Goal: Task Accomplishment & Management: Manage account settings

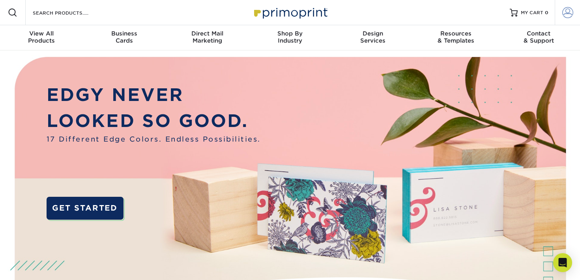
click at [568, 15] on span at bounding box center [567, 12] width 11 height 11
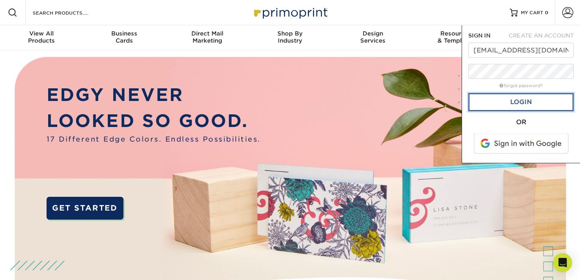
click at [520, 107] on link "Login" at bounding box center [520, 102] width 105 height 18
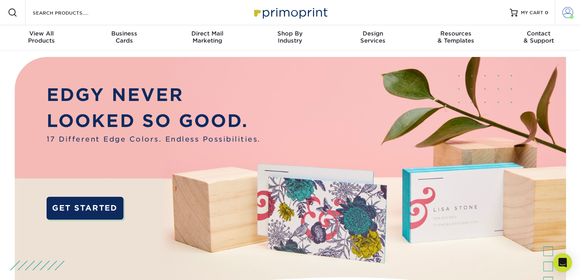
click at [567, 14] on span at bounding box center [567, 12] width 11 height 11
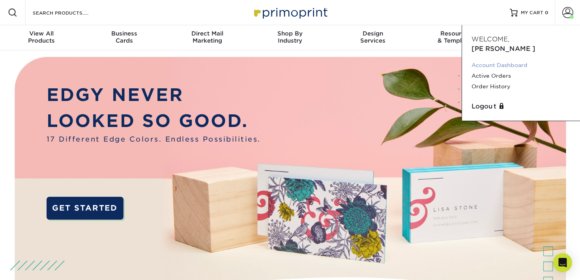
click at [502, 60] on link "Account Dashboard" at bounding box center [520, 65] width 99 height 11
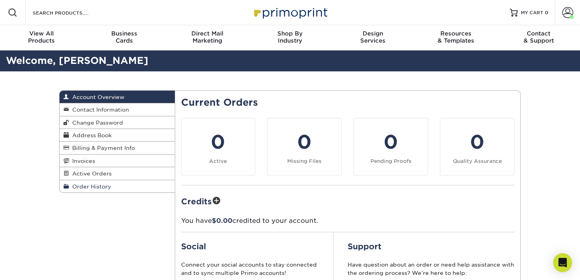
drag, startPoint x: 91, startPoint y: 186, endPoint x: 97, endPoint y: 186, distance: 5.9
click at [91, 186] on span "Order History" at bounding box center [90, 186] width 42 height 6
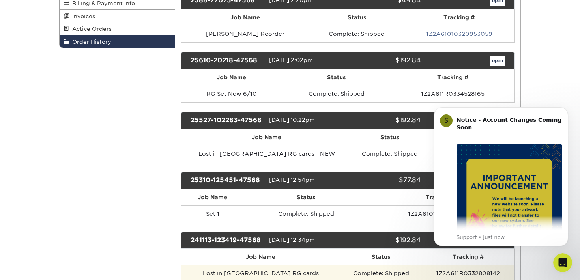
scroll to position [144, 0]
